Goal: Task Accomplishment & Management: Use online tool/utility

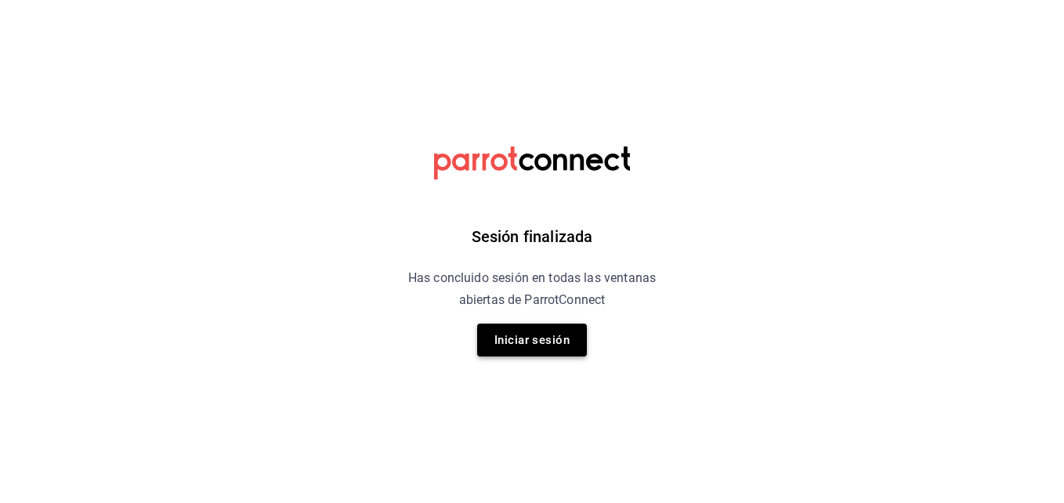
click at [567, 340] on button "Iniciar sesión" at bounding box center [532, 339] width 110 height 33
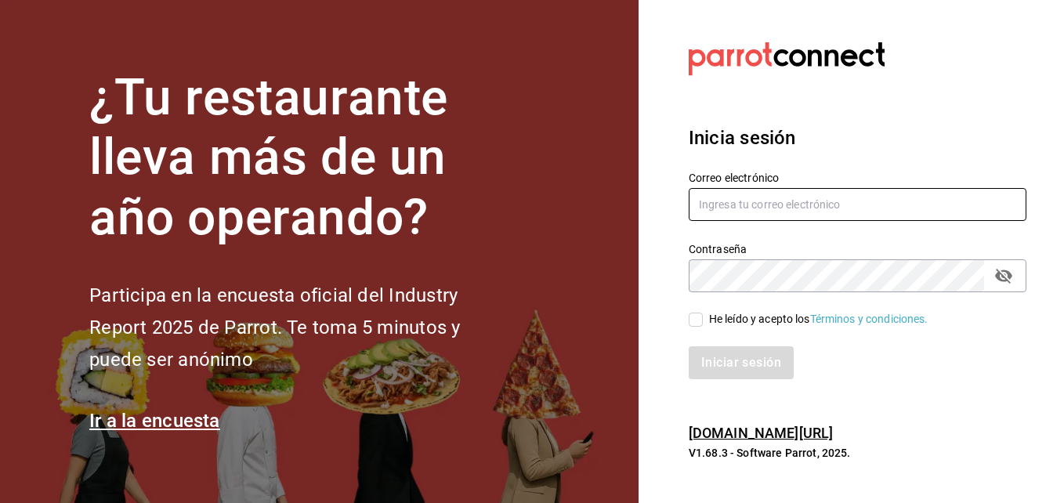
type input "aldo.escobar@costeno.com"
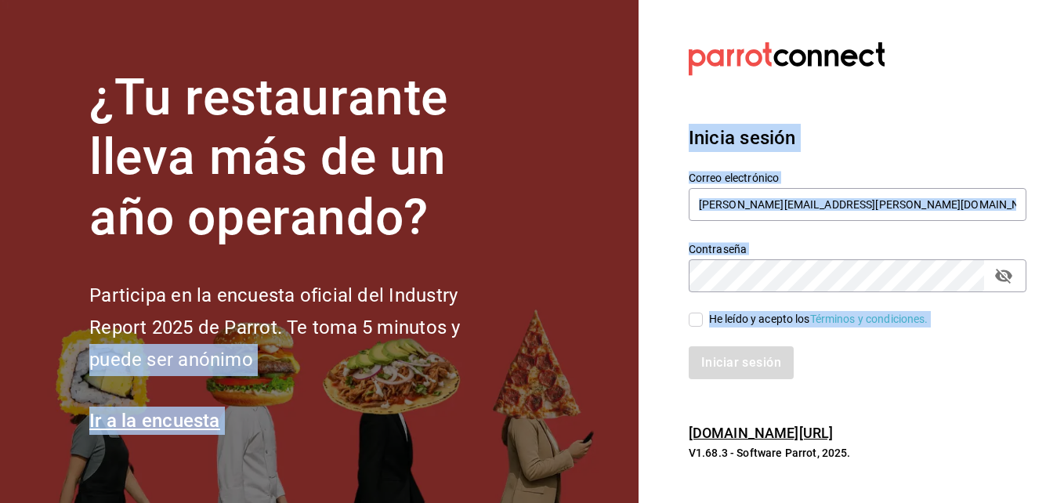
drag, startPoint x: 567, startPoint y: 340, endPoint x: 693, endPoint y: 334, distance: 126.2
click at [693, 334] on div "¿Tu restaurante lleva más de un año operando? Participa en la encuesta oficial …" at bounding box center [532, 251] width 1064 height 503
drag, startPoint x: 693, startPoint y: 334, endPoint x: 675, endPoint y: 333, distance: 18.1
click at [675, 333] on div "Iniciar sesión" at bounding box center [848, 353] width 356 height 52
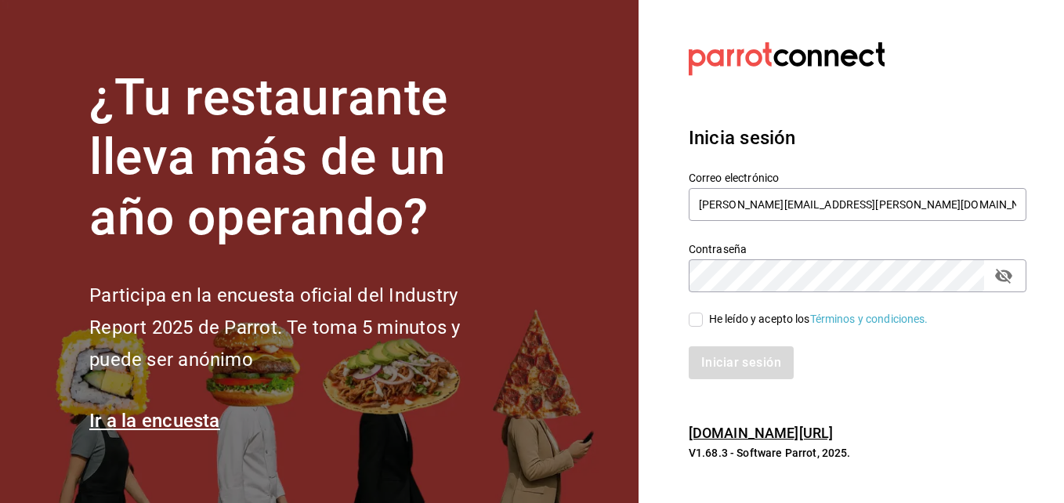
click at [694, 320] on input "He leído y acepto los Términos y condiciones." at bounding box center [695, 320] width 14 height 14
checkbox input "true"
click at [717, 359] on button "Iniciar sesión" at bounding box center [741, 362] width 107 height 33
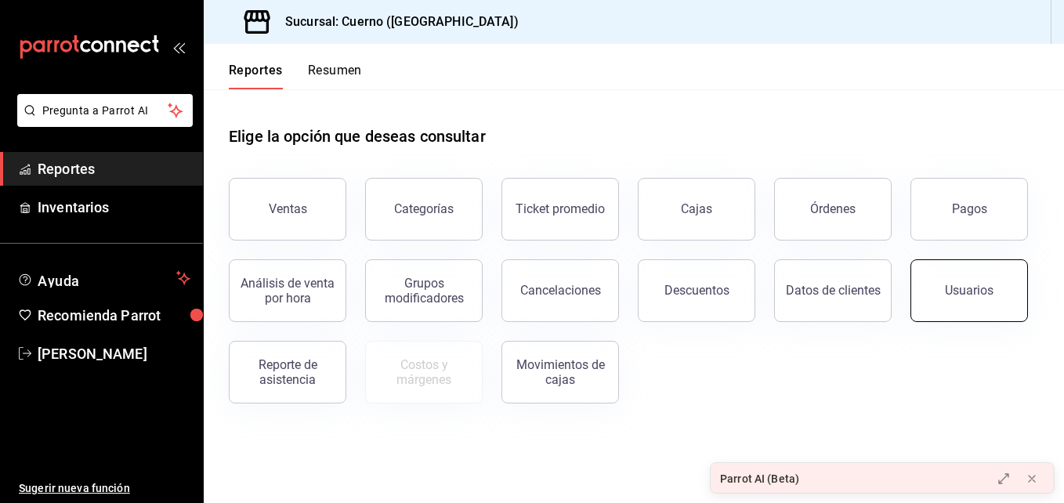
click at [971, 296] on div "Usuarios" at bounding box center [969, 290] width 49 height 15
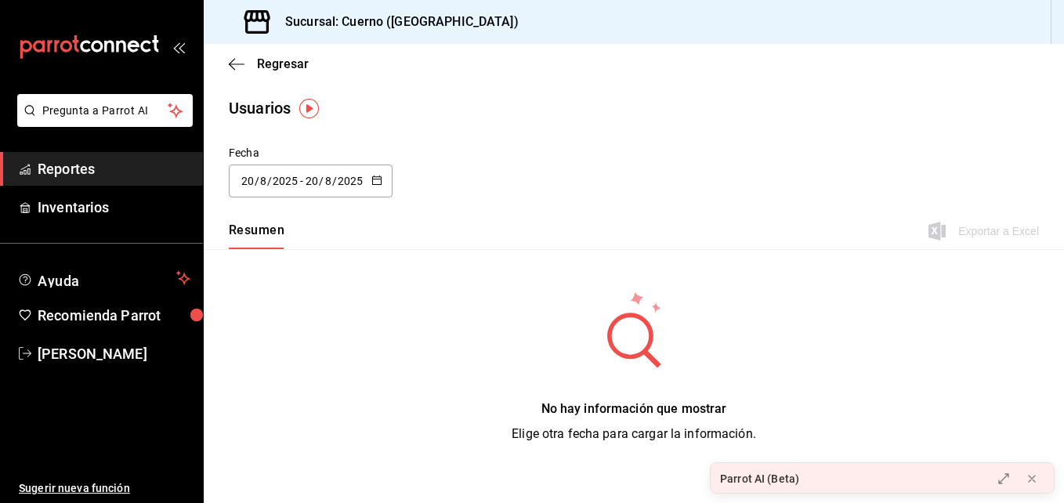
click at [374, 182] on icon "button" at bounding box center [376, 180] width 11 height 11
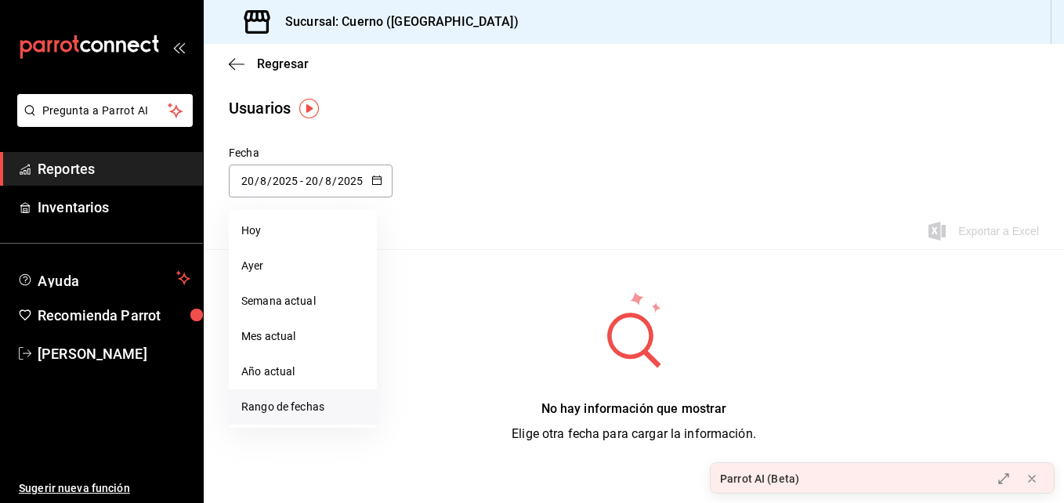
click at [288, 408] on li "Rango de fechas" at bounding box center [303, 406] width 148 height 35
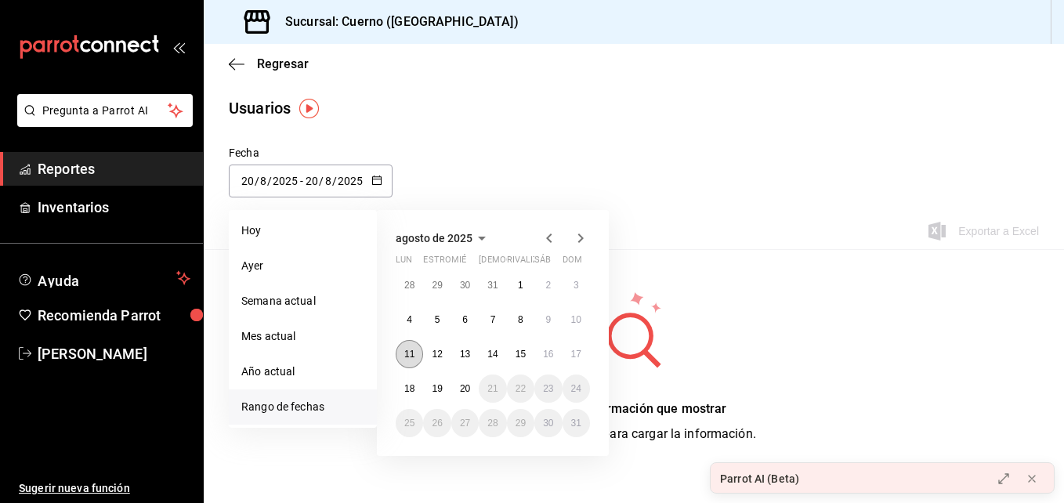
click at [404, 360] on button "11" at bounding box center [409, 354] width 27 height 28
click at [572, 360] on button "17" at bounding box center [575, 354] width 27 height 28
type input "[DATE]"
type input "11"
type input "[DATE]"
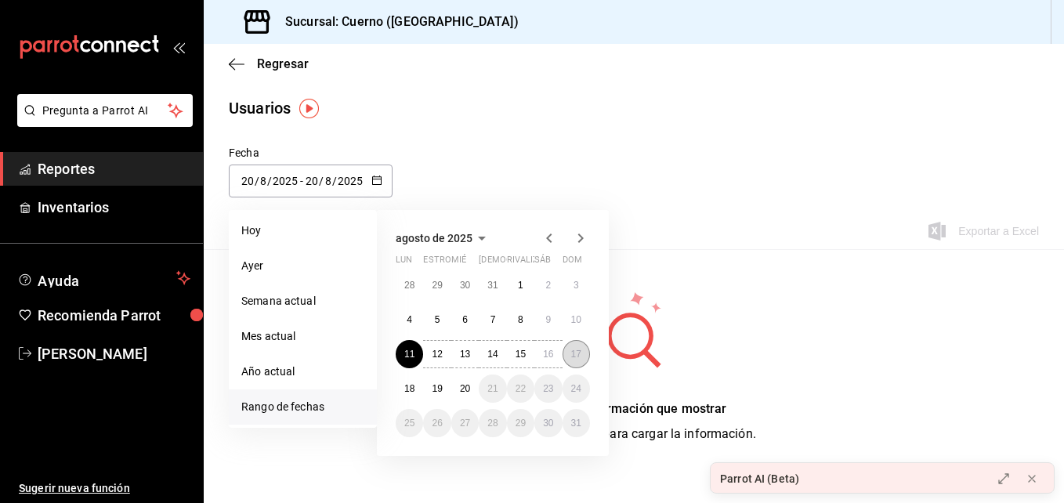
type input "17"
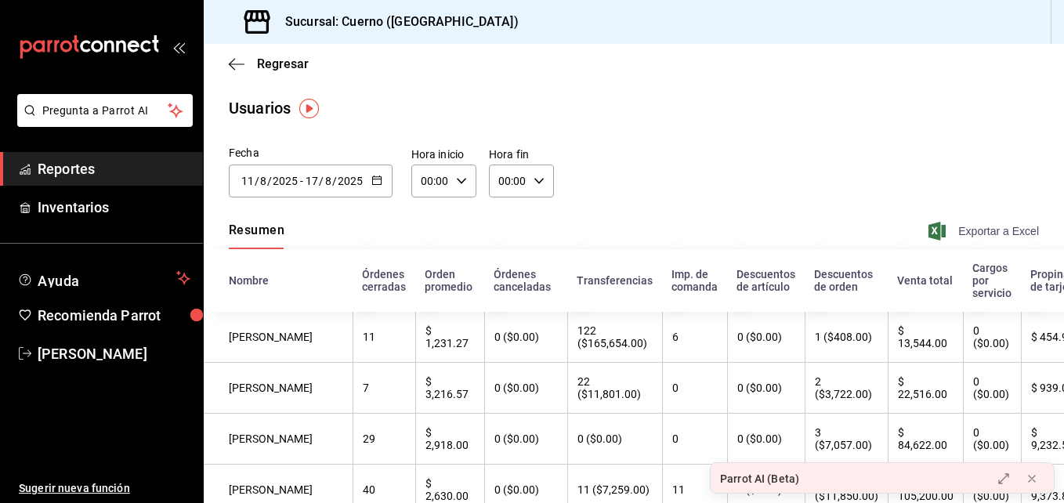
click at [970, 237] on span "Exportar a Excel" at bounding box center [984, 231] width 107 height 19
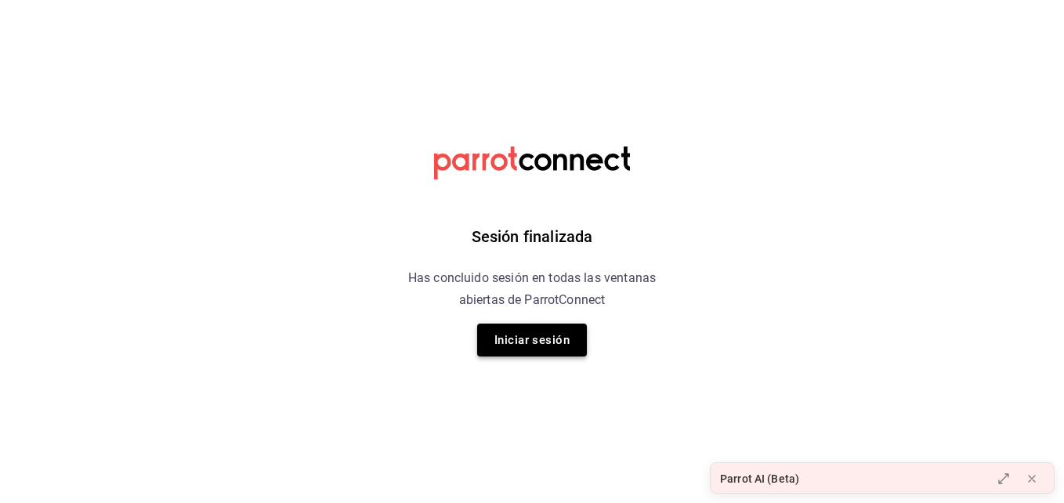
click at [512, 339] on button "Iniciar sesión" at bounding box center [532, 339] width 110 height 33
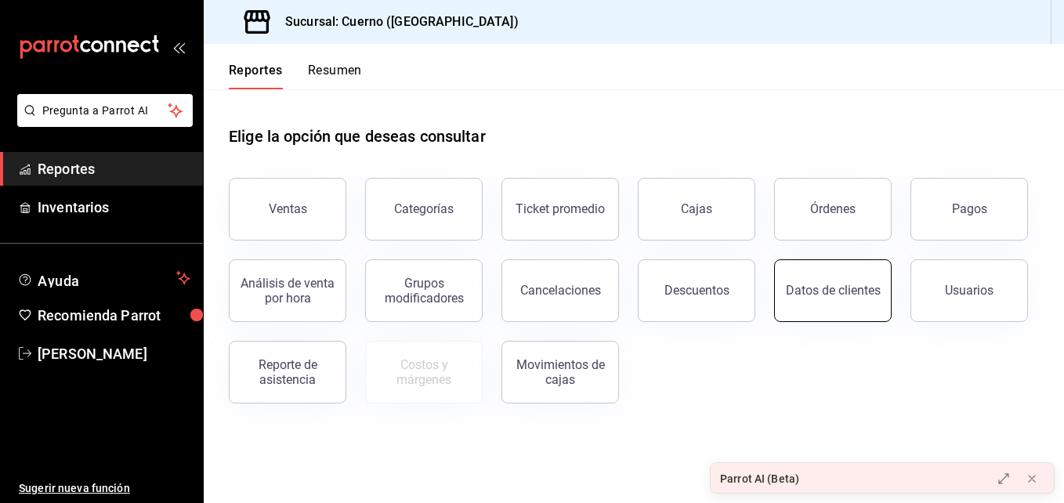
click at [827, 288] on div "Datos de clientes" at bounding box center [833, 290] width 95 height 15
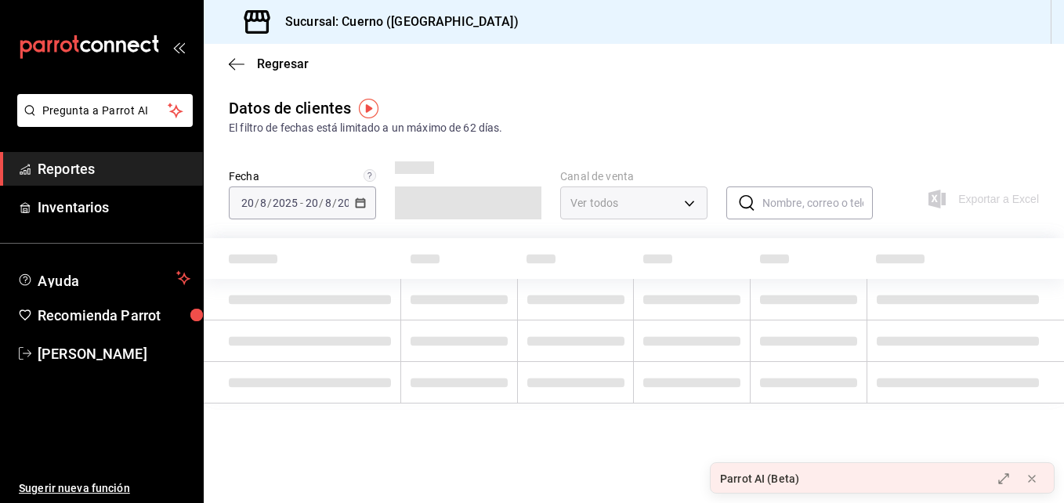
type input "PARROT,DIDI_FOOD,ONLINE"
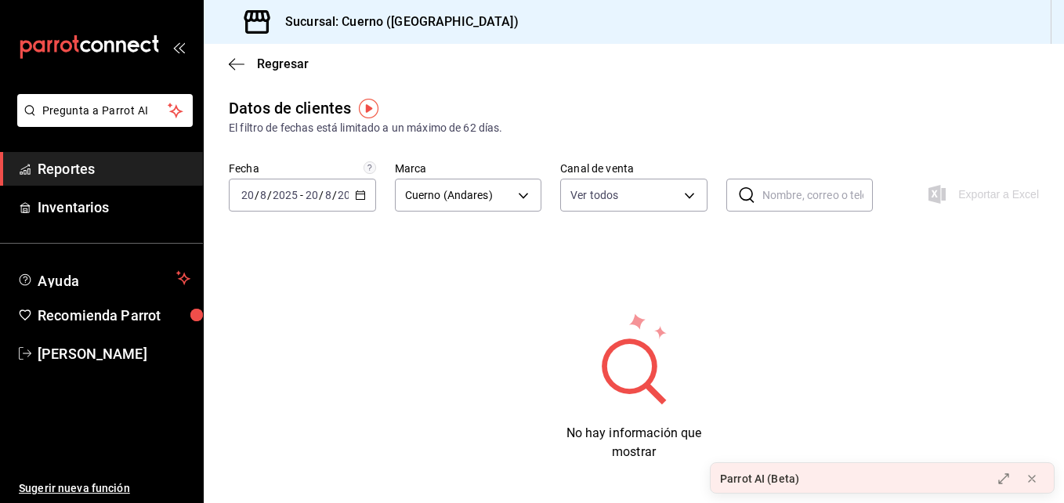
click at [103, 44] on icon "carpetas de buzones" at bounding box center [89, 46] width 141 height 23
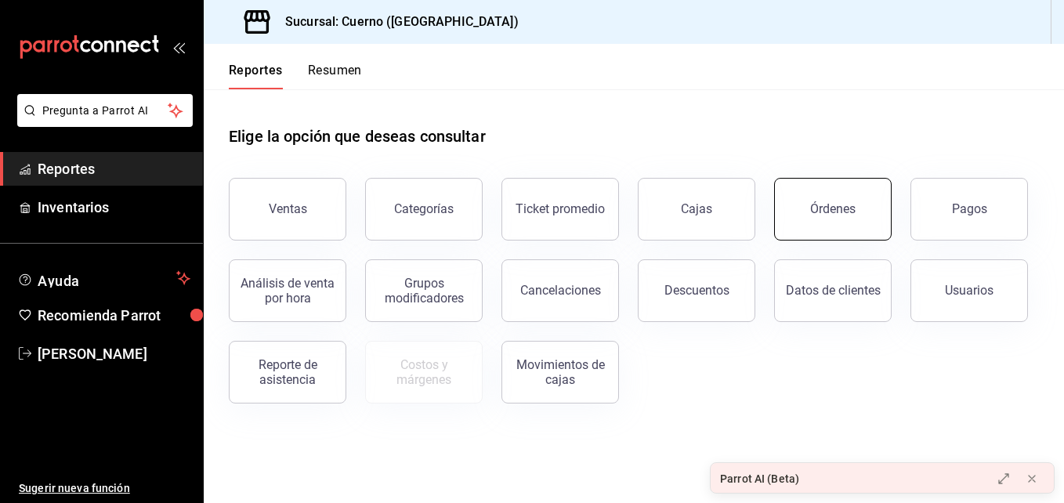
click at [810, 219] on button "Órdenes" at bounding box center [832, 209] width 117 height 63
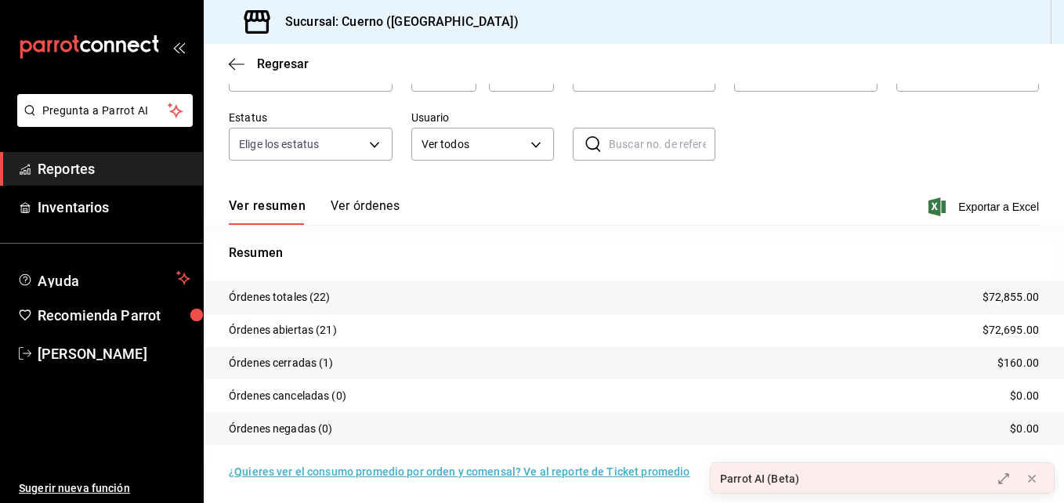
scroll to position [112, 0]
click at [338, 198] on button "Ver órdenes" at bounding box center [365, 209] width 69 height 27
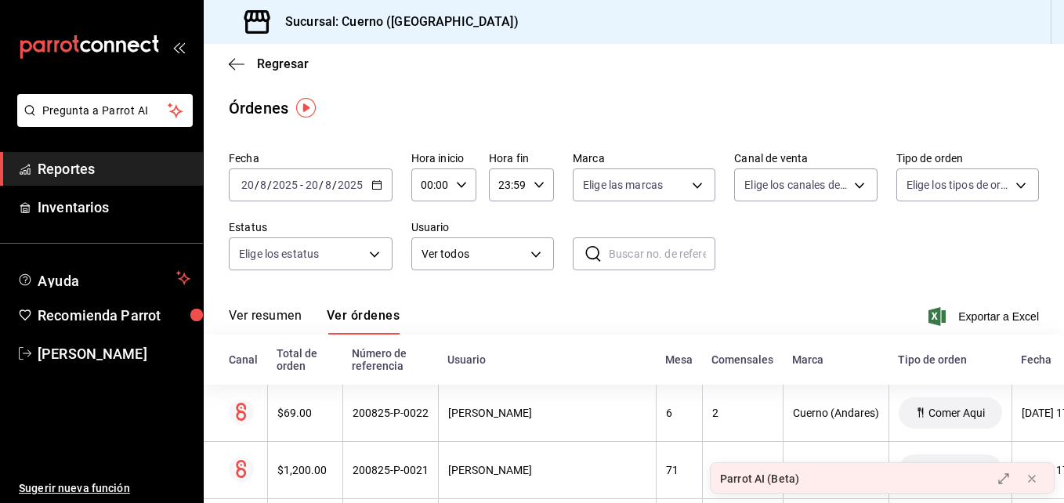
scroll to position [1, 0]
click at [379, 186] on icon "button" at bounding box center [376, 184] width 11 height 11
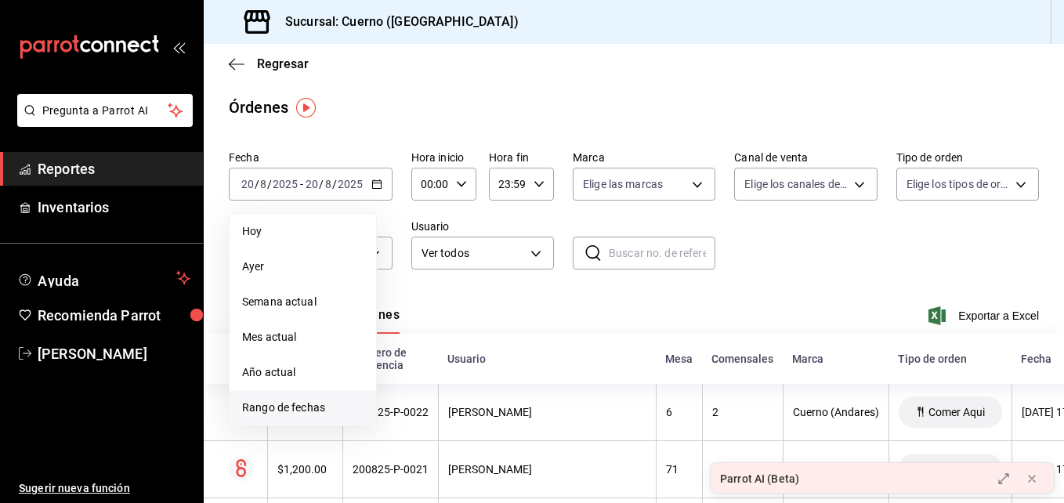
click at [282, 411] on span "Rango de fechas" at bounding box center [302, 407] width 121 height 16
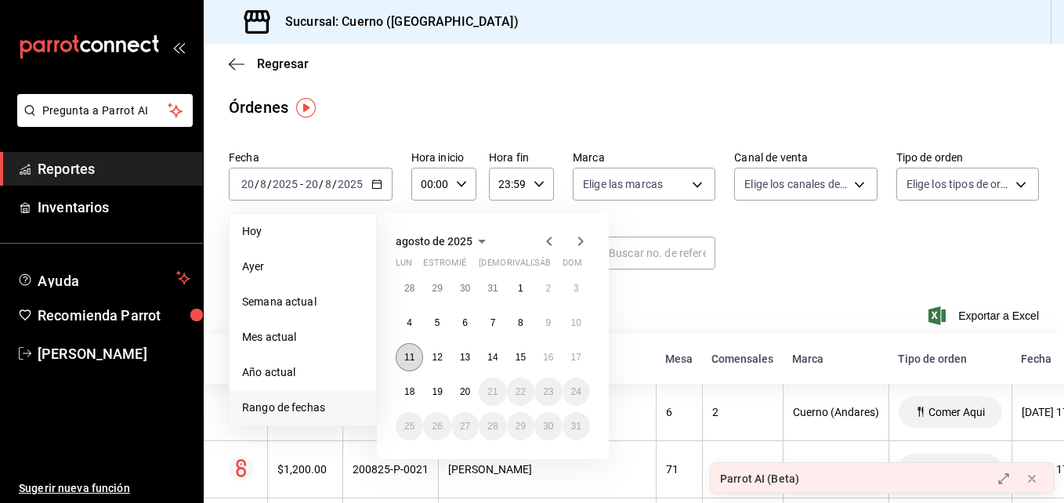
click at [410, 364] on button "11" at bounding box center [409, 357] width 27 height 28
click at [586, 357] on button "17" at bounding box center [575, 357] width 27 height 28
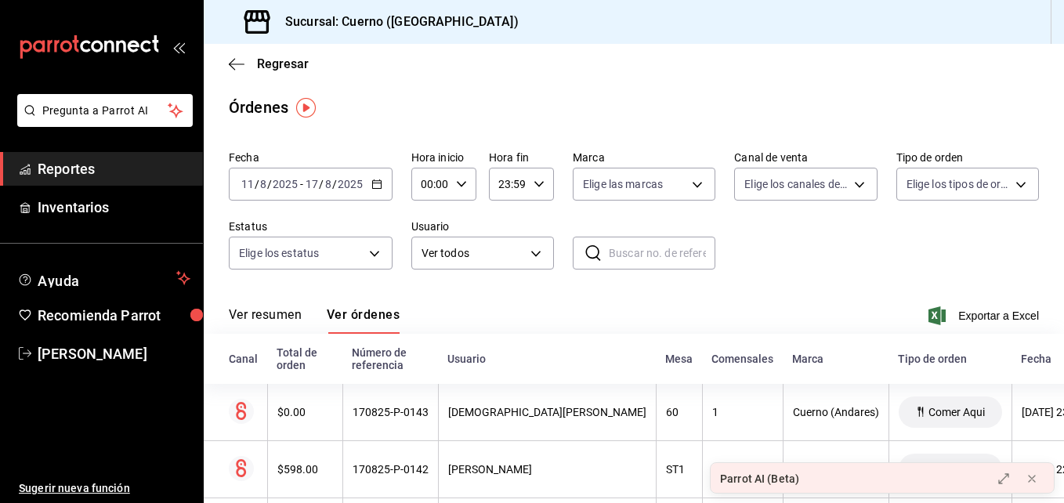
click at [462, 177] on div "00:00 Hora inicio" at bounding box center [443, 184] width 65 height 33
click at [427, 234] on button "05" at bounding box center [427, 226] width 26 height 31
type input "05:00"
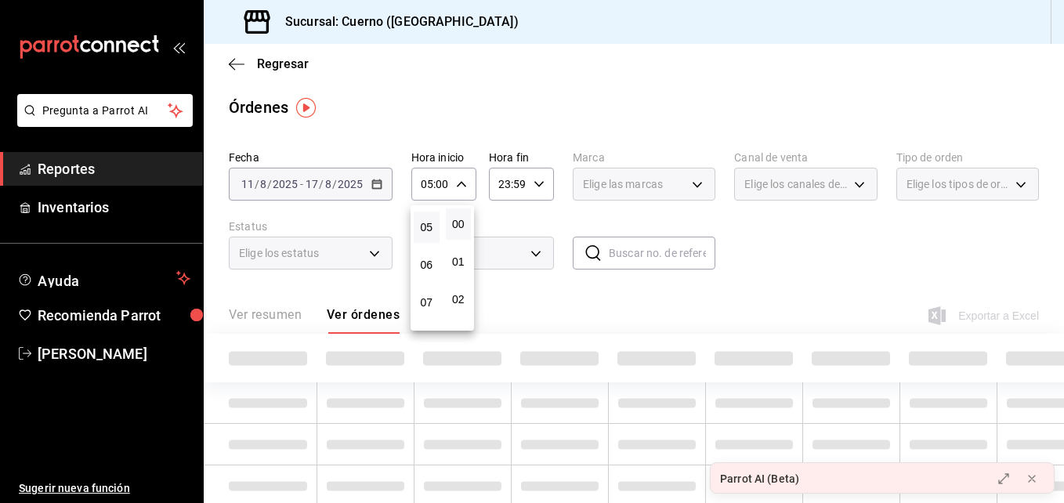
click at [537, 183] on div at bounding box center [532, 251] width 1064 height 503
click at [537, 183] on \(Stroke\) "button" at bounding box center [538, 183] width 9 height 5
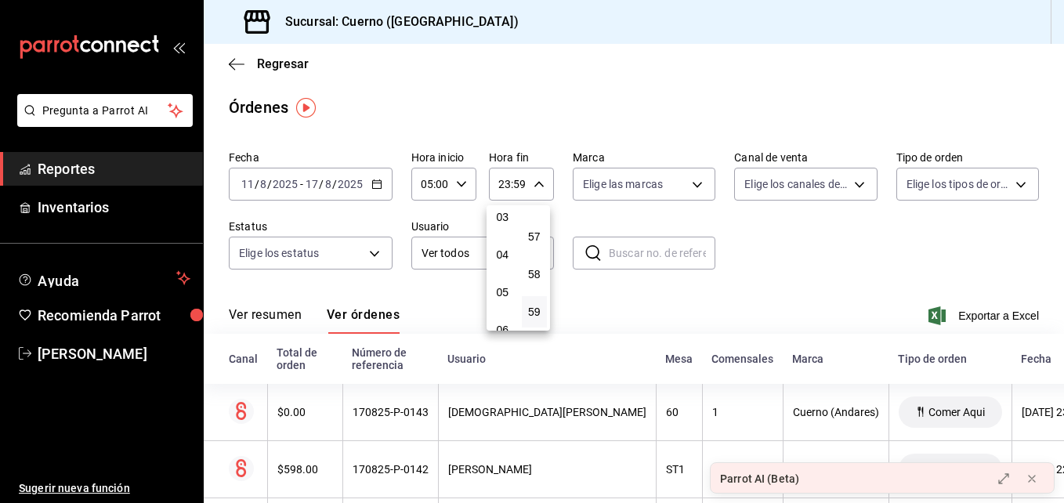
scroll to position [119, 0]
click at [495, 293] on button "05" at bounding box center [503, 292] width 26 height 31
type input "05:59"
click at [452, 288] on div at bounding box center [532, 251] width 1064 height 503
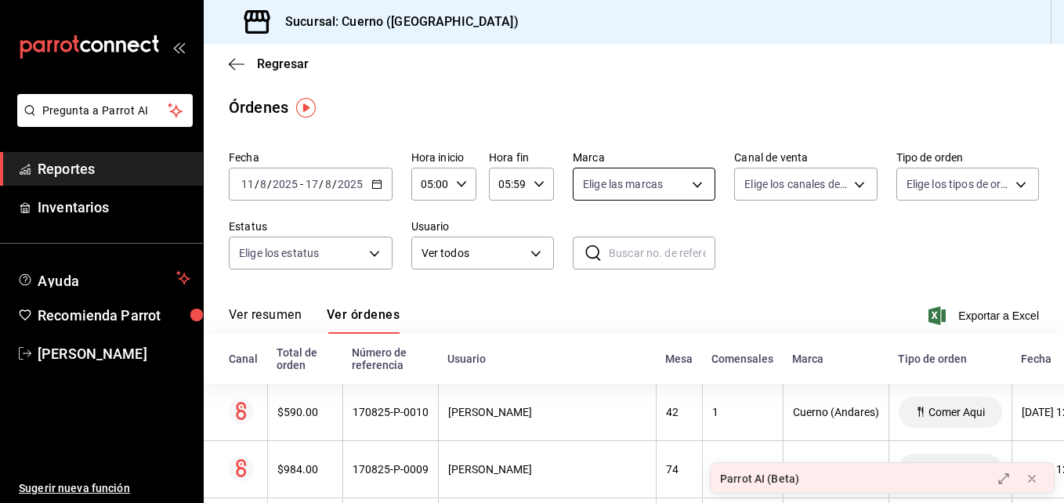
click at [692, 184] on body "Pregunta a Parrot AI Reportes Inventarios Ayuda Recomienda Parrot [PERSON_NAME]…" at bounding box center [532, 251] width 1064 height 503
click at [609, 290] on li "Cuerno (Andares)" at bounding box center [638, 297] width 139 height 35
type input "c9e961b9-bc29-480f-a65c-324ff110f526"
checkbox input "true"
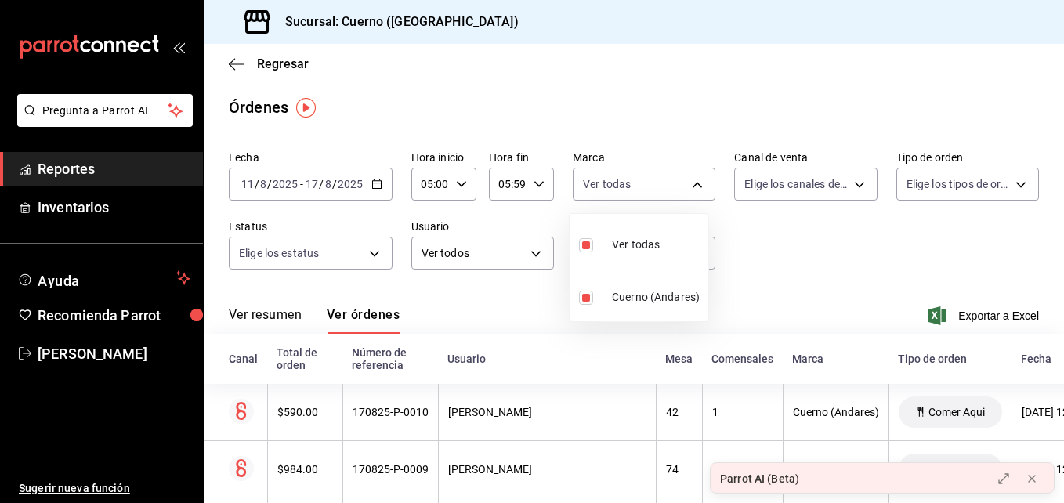
click at [842, 185] on div at bounding box center [532, 251] width 1064 height 503
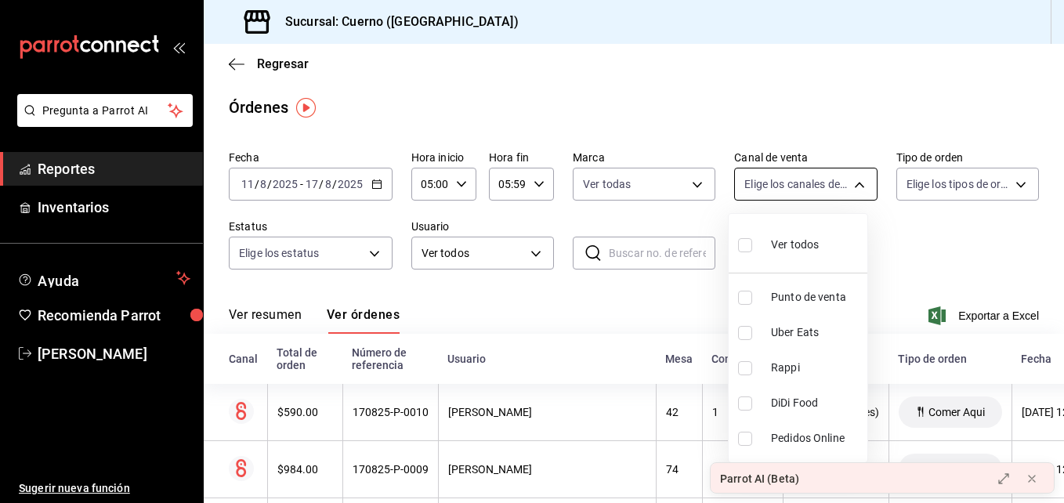
click at [856, 184] on body "Pregunta a Parrot AI Reportes Inventarios Ayuda Recomienda Parrot [PERSON_NAME]…" at bounding box center [532, 251] width 1064 height 503
click at [783, 289] on span "Punto de venta" at bounding box center [816, 297] width 90 height 16
type input "PARROT"
checkbox input "true"
click at [1010, 181] on div at bounding box center [532, 251] width 1064 height 503
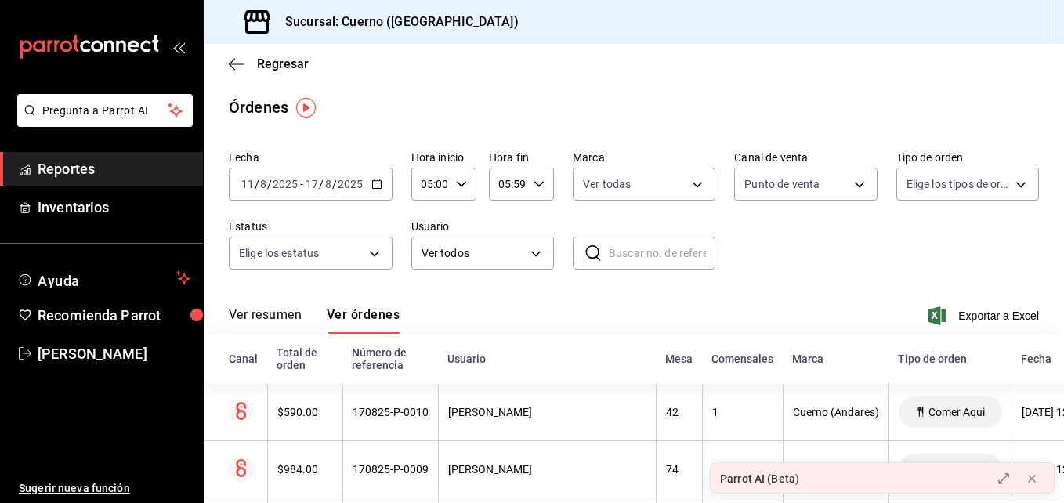
click at [1010, 181] on body "Pregunta a Parrot AI Reportes Inventarios Ayuda Recomienda Parrot [PERSON_NAME]…" at bounding box center [532, 251] width 1064 height 503
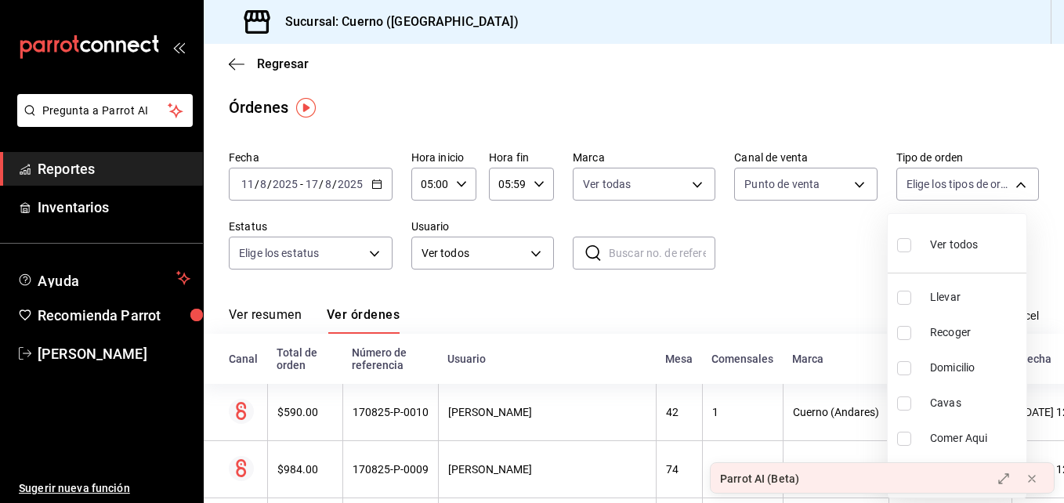
click at [919, 242] on div "Ver todos" at bounding box center [937, 243] width 81 height 34
type input "dfbf6a66-9e2c-4531-8c07-cb6fdb35851c,965fb10a-4951-4111-90b6-db3caf29f93a,2f3c6…"
checkbox input "true"
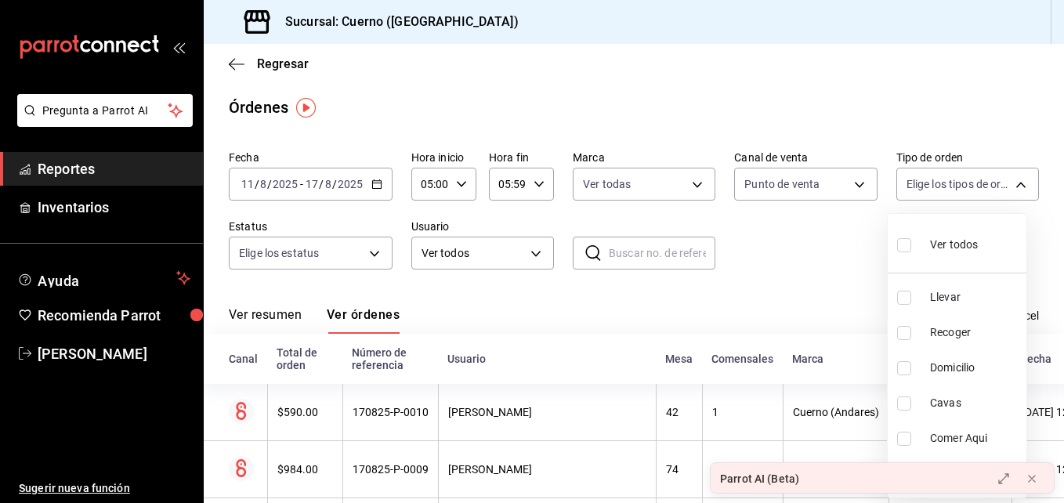
checkbox input "true"
click at [374, 251] on div at bounding box center [532, 251] width 1064 height 503
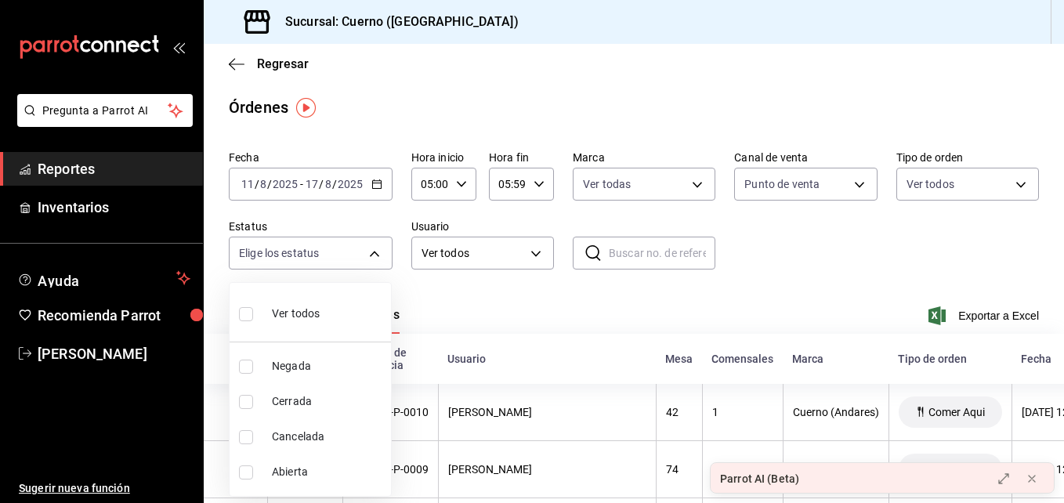
click at [374, 251] on body "Pregunta a Parrot AI Reportes Inventarios Ayuda Recomienda Parrot [PERSON_NAME]…" at bounding box center [532, 251] width 1064 height 503
click at [274, 325] on div "Ver todos" at bounding box center [279, 312] width 81 height 34
type input "DENIED,FINISHED,CANCELED,OPEN"
checkbox input "true"
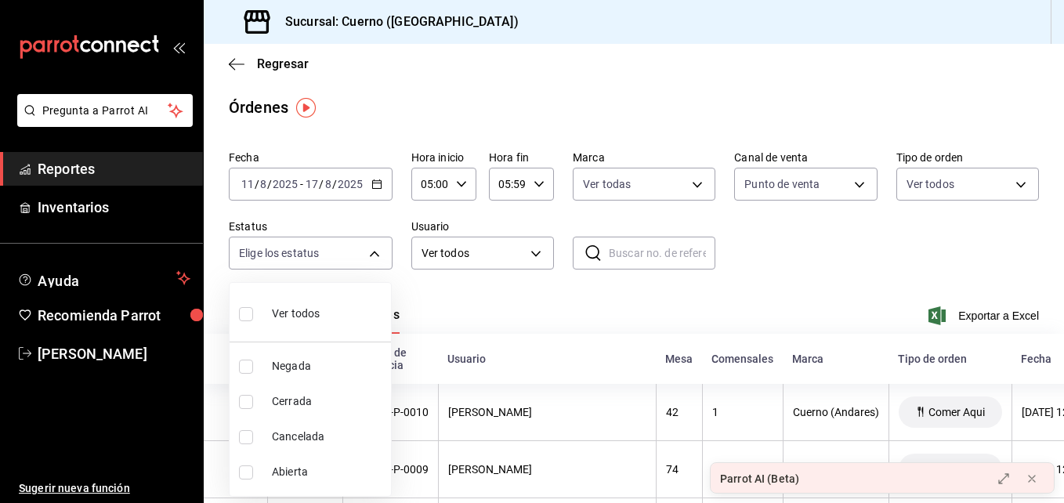
checkbox input "true"
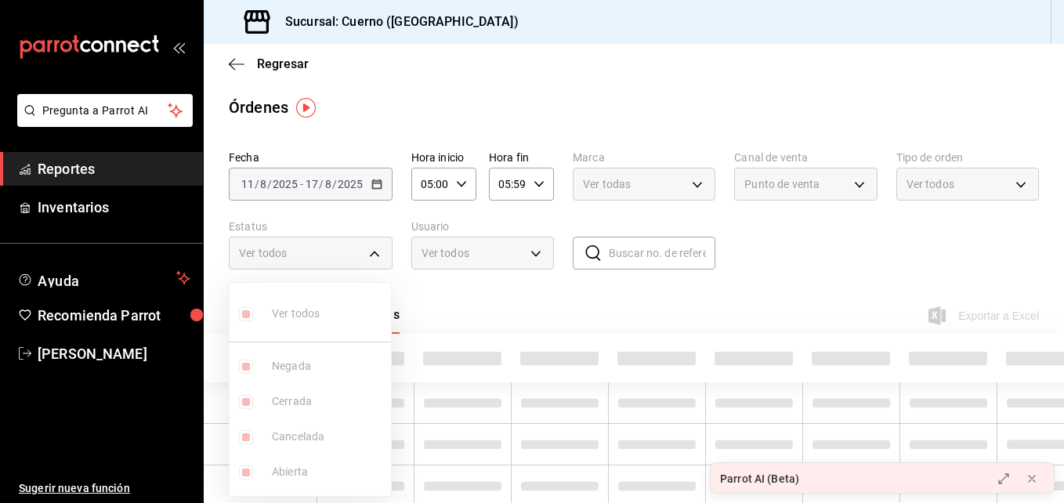
click at [274, 325] on ul "Ver todos Negada Cerrada Cancelada Abierta" at bounding box center [309, 389] width 161 height 213
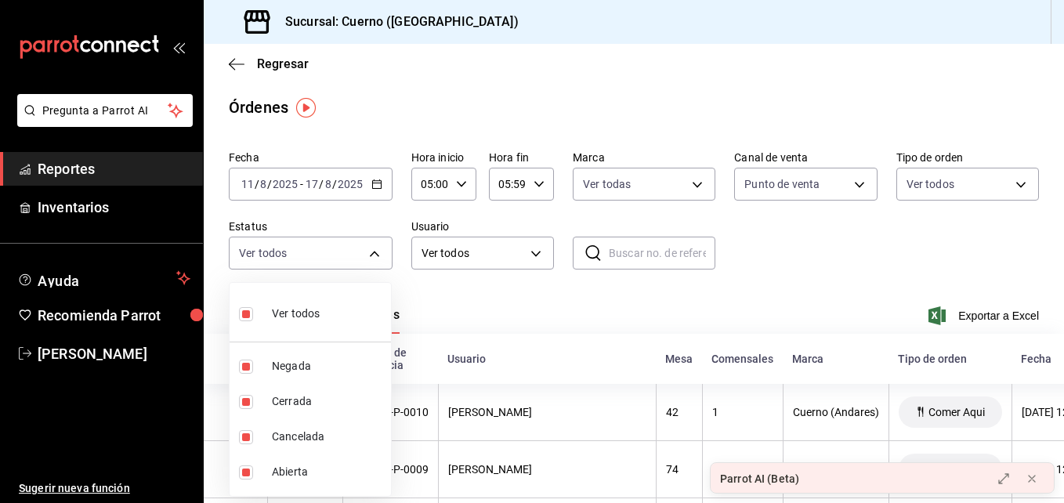
click at [530, 245] on div at bounding box center [532, 251] width 1064 height 503
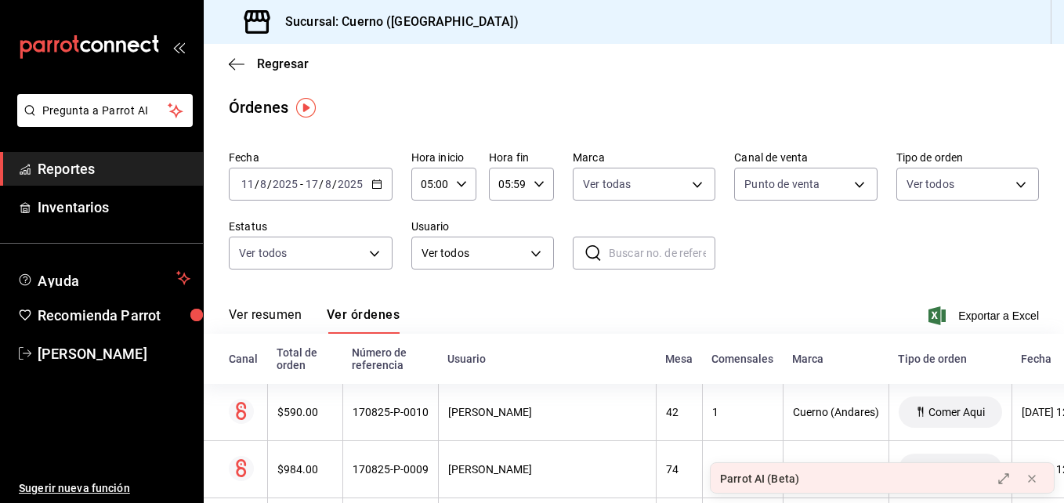
click at [530, 245] on body "Pregunta a Parrot AI Reportes Inventarios Ayuda Recomienda Parrot [PERSON_NAME]…" at bounding box center [532, 251] width 1064 height 503
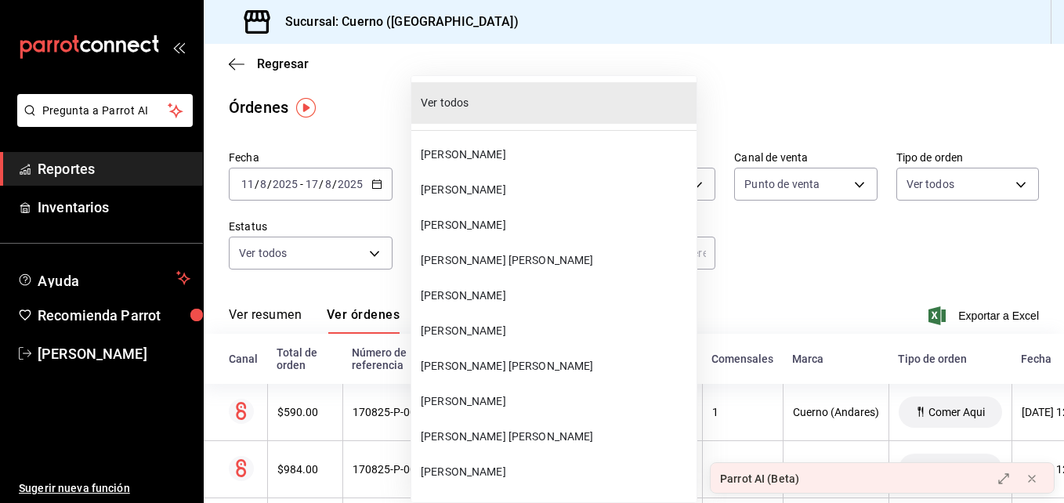
click at [494, 107] on span "Ver todos" at bounding box center [555, 103] width 269 height 16
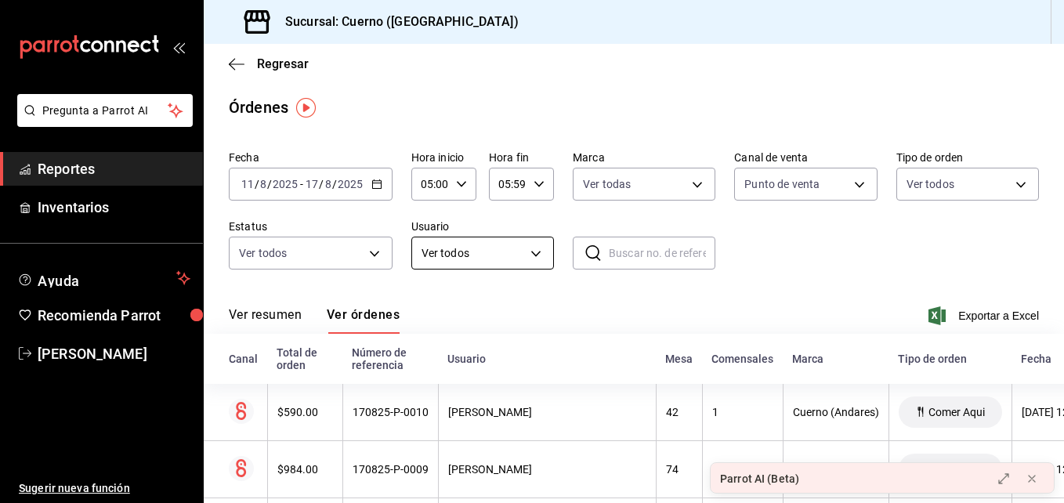
click at [475, 248] on body "Pregunta a Parrot AI Reportes Inventarios Ayuda Recomienda Parrot [PERSON_NAME]…" at bounding box center [532, 251] width 1064 height 503
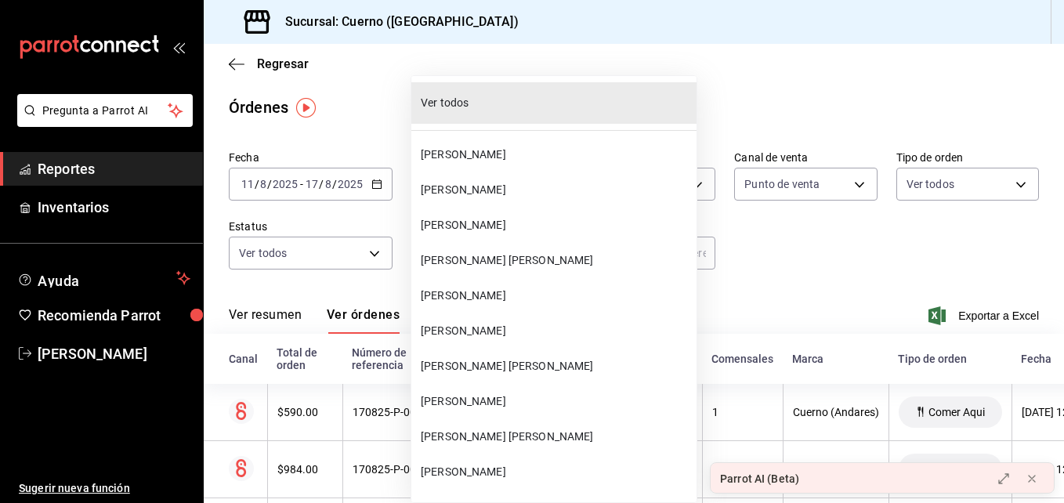
click at [403, 270] on div at bounding box center [532, 251] width 1064 height 503
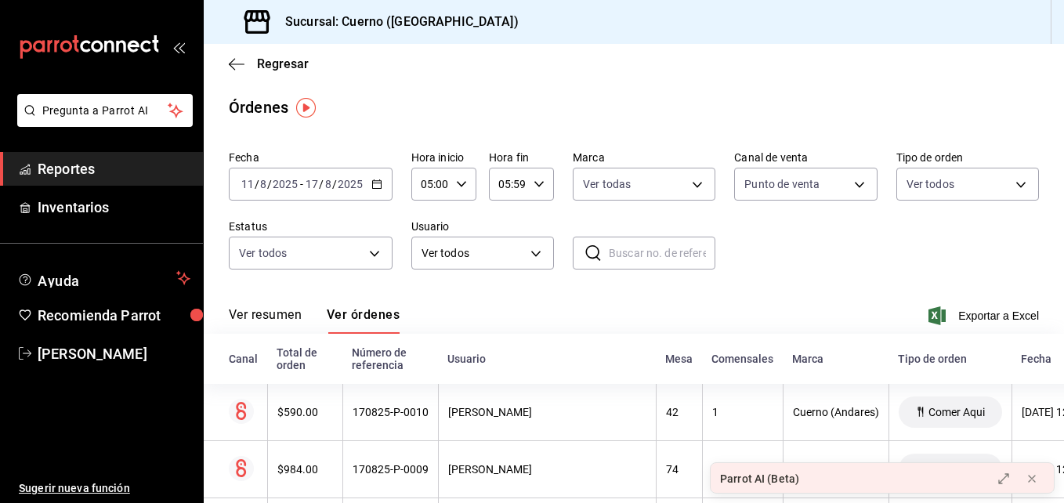
click at [627, 258] on input "text" at bounding box center [662, 252] width 107 height 31
click at [543, 243] on body "Pregunta a Parrot AI Reportes Inventarios Ayuda Recomienda Parrot [PERSON_NAME]…" at bounding box center [532, 251] width 1064 height 503
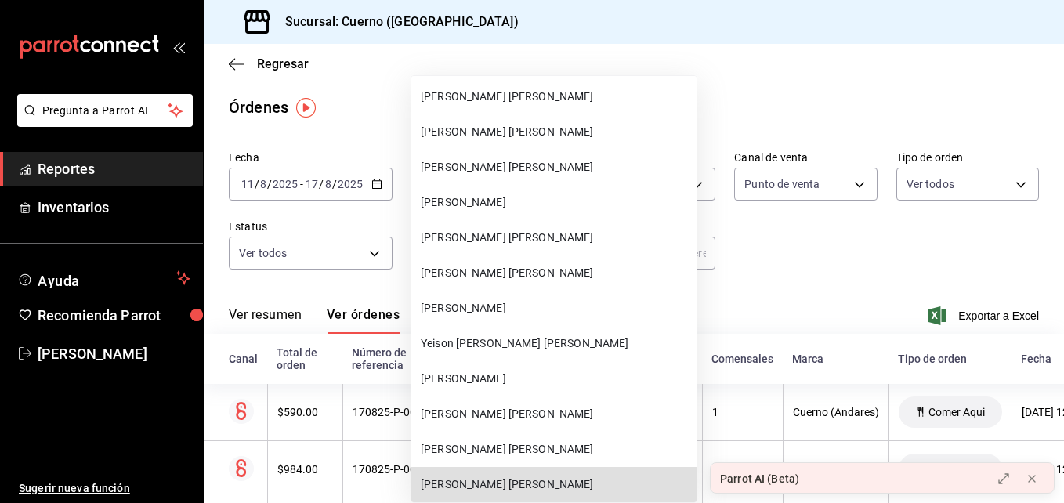
scroll to position [10158, 0]
